Goal: Navigation & Orientation: Find specific page/section

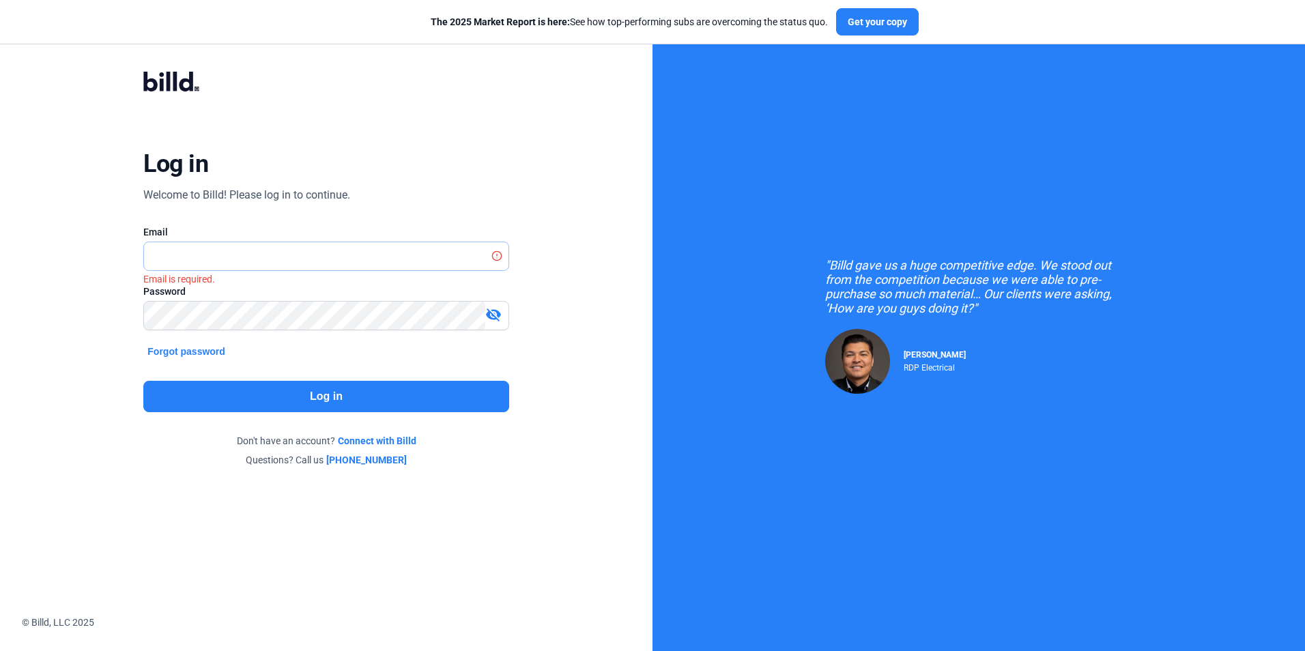
click at [345, 253] on input "text" at bounding box center [318, 256] width 349 height 28
type input "[EMAIL_ADDRESS][DOMAIN_NAME]"
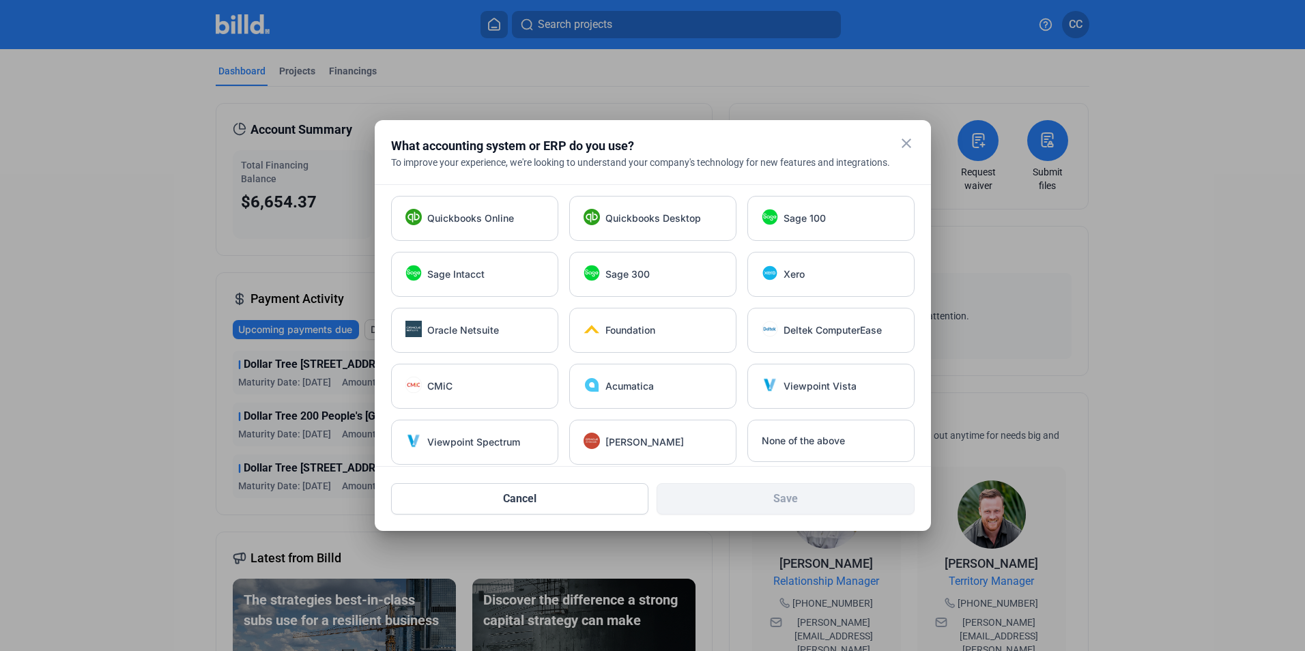
click at [900, 141] on mat-icon "close" at bounding box center [906, 143] width 16 height 16
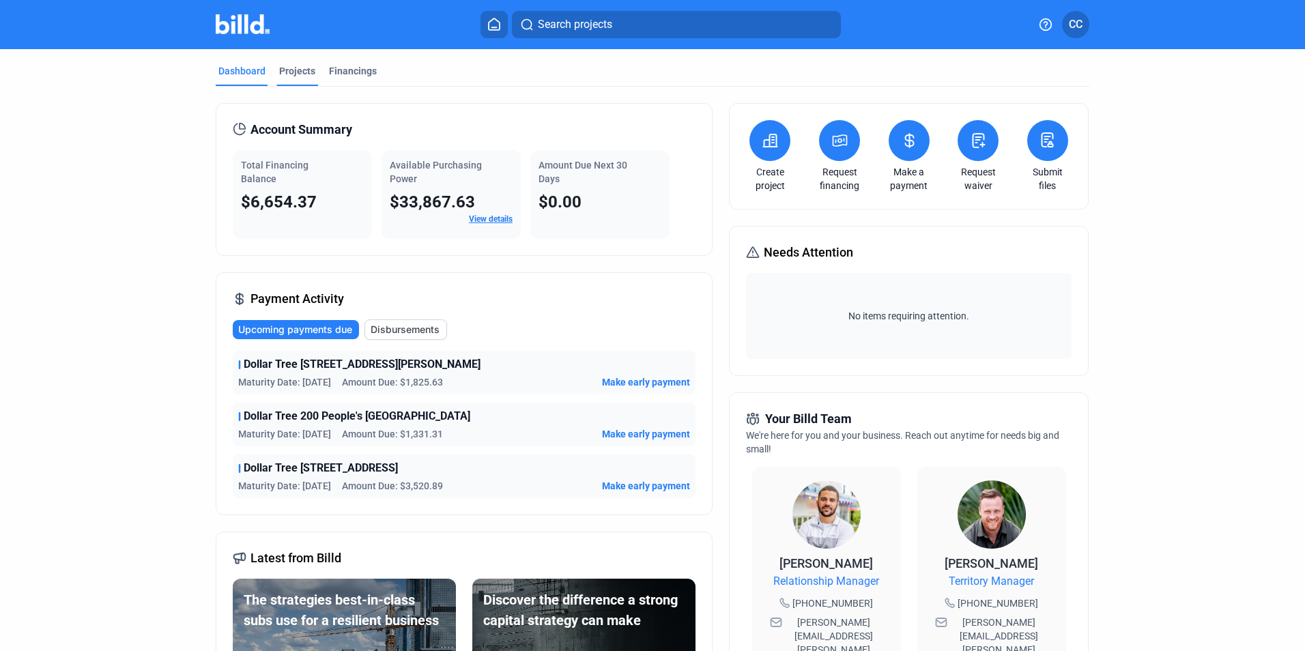
click at [313, 72] on div "Dashboard Projects Financings" at bounding box center [653, 75] width 874 height 22
click at [310, 73] on div "Projects" at bounding box center [297, 75] width 42 height 22
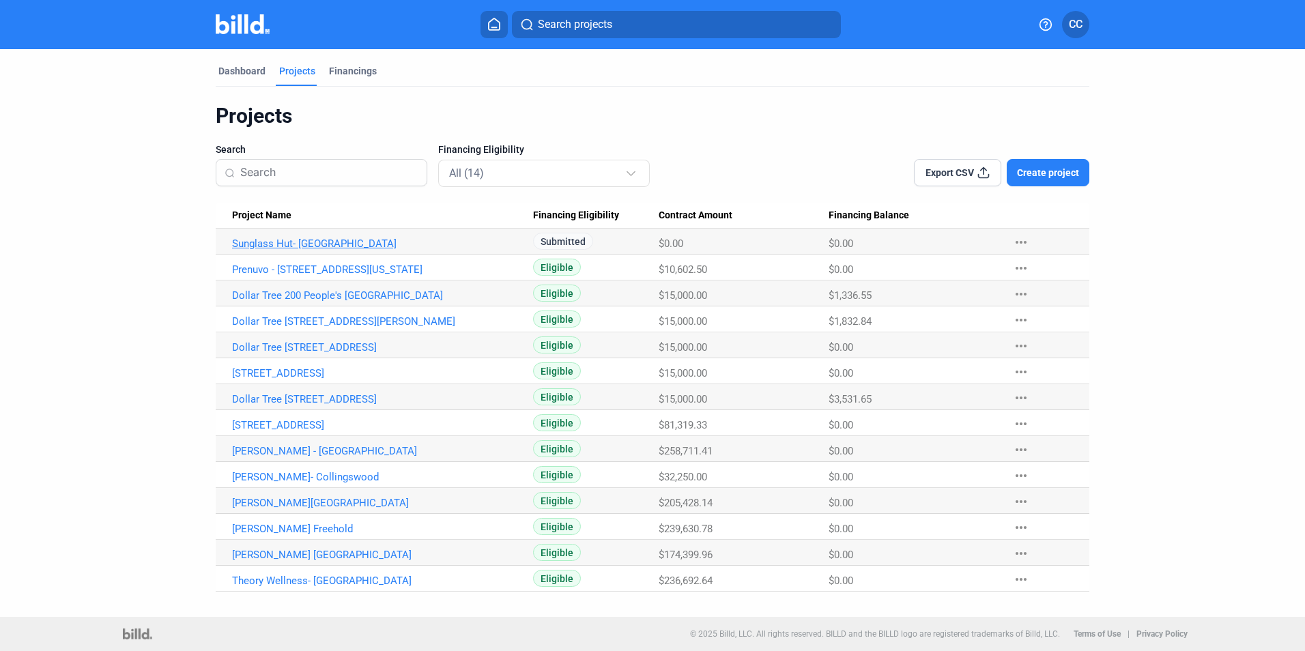
click at [365, 239] on link "Sunglass Hut- [GEOGRAPHIC_DATA]" at bounding box center [382, 244] width 301 height 12
